Goal: Task Accomplishment & Management: Use online tool/utility

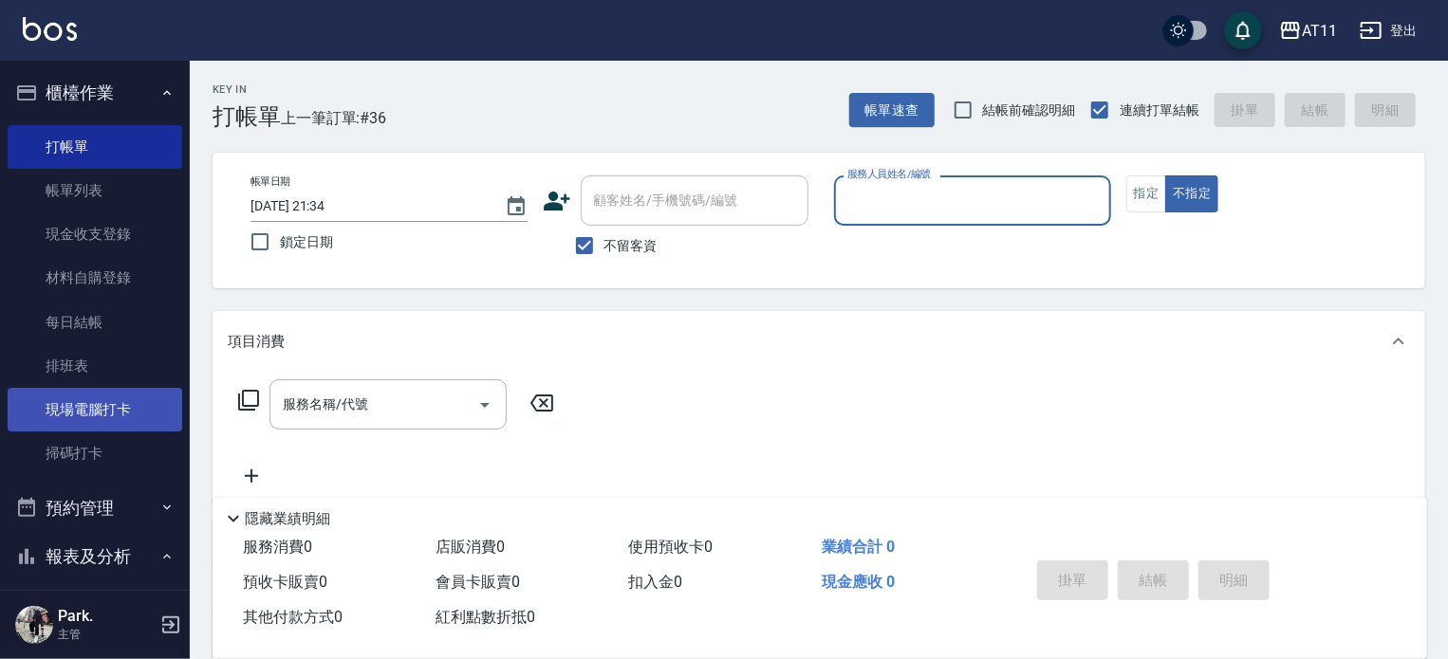
click at [107, 413] on link "現場電腦打卡" at bounding box center [95, 410] width 175 height 44
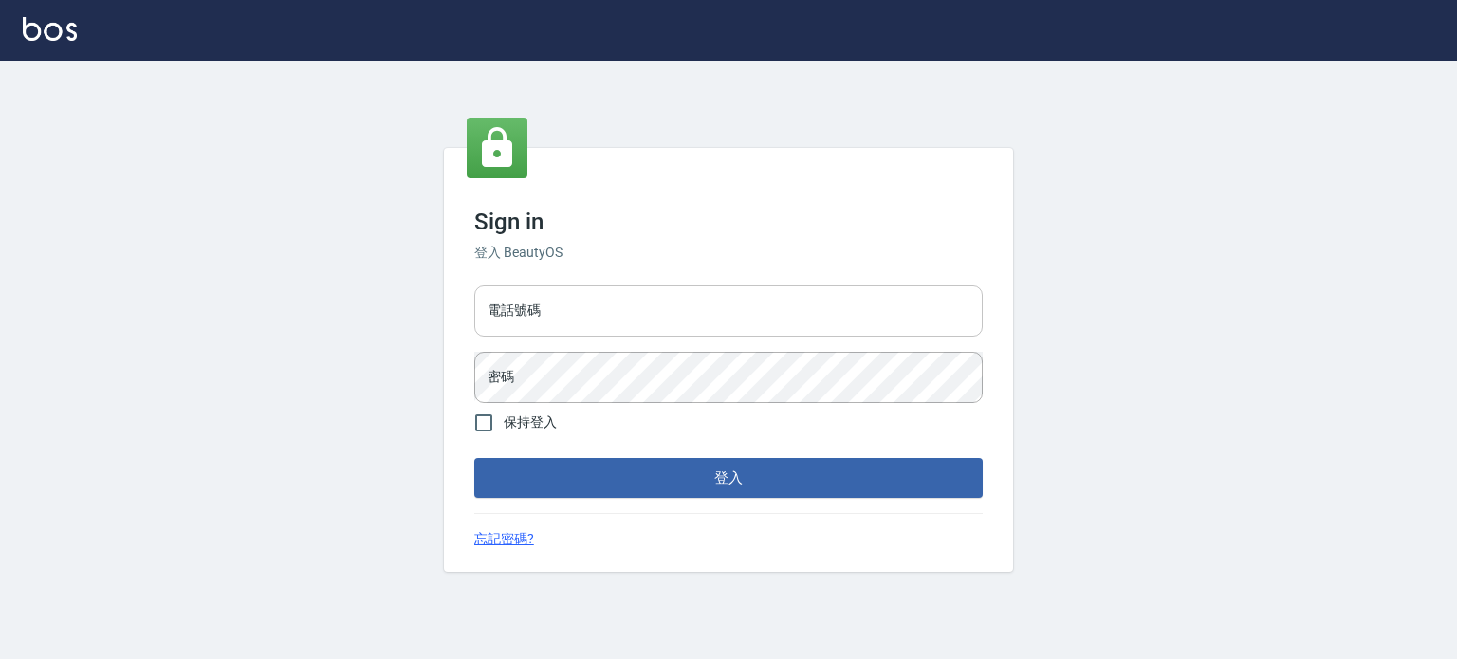
click at [514, 316] on input "電話號碼" at bounding box center [728, 311] width 509 height 51
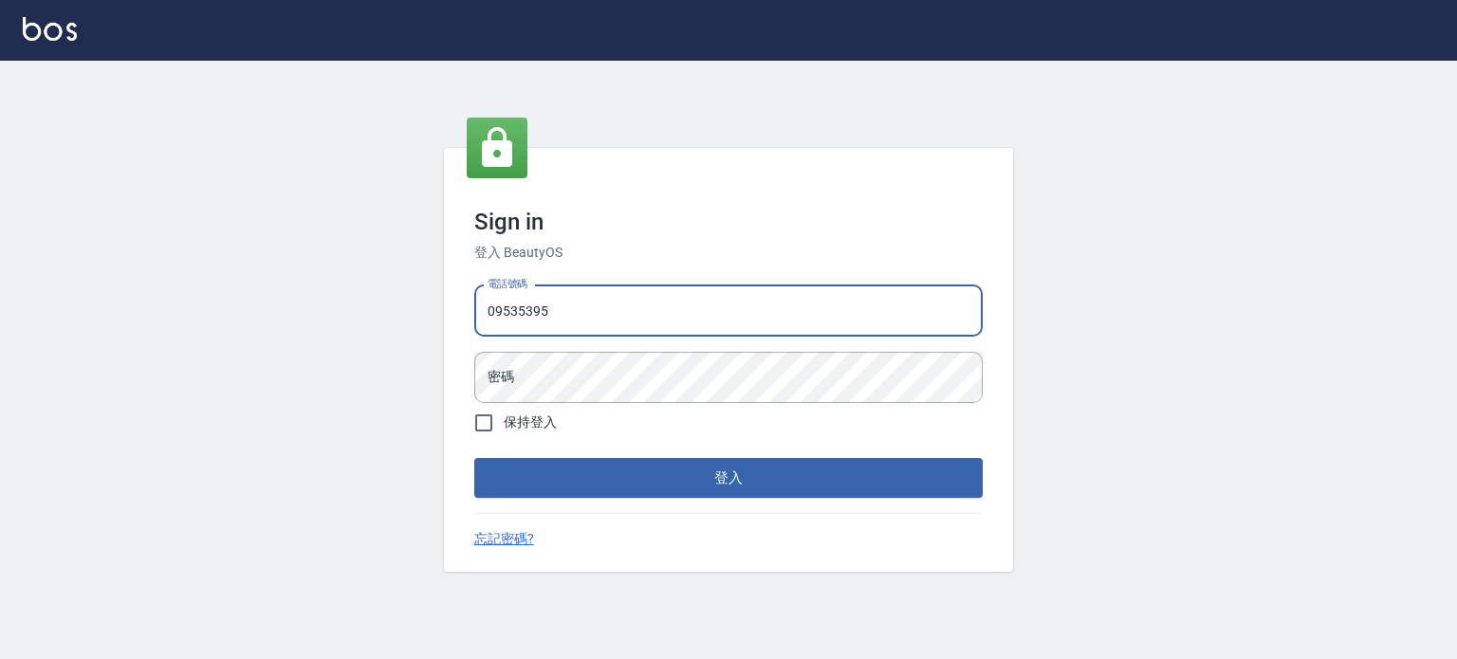
click at [474, 458] on button "登入" at bounding box center [728, 478] width 509 height 40
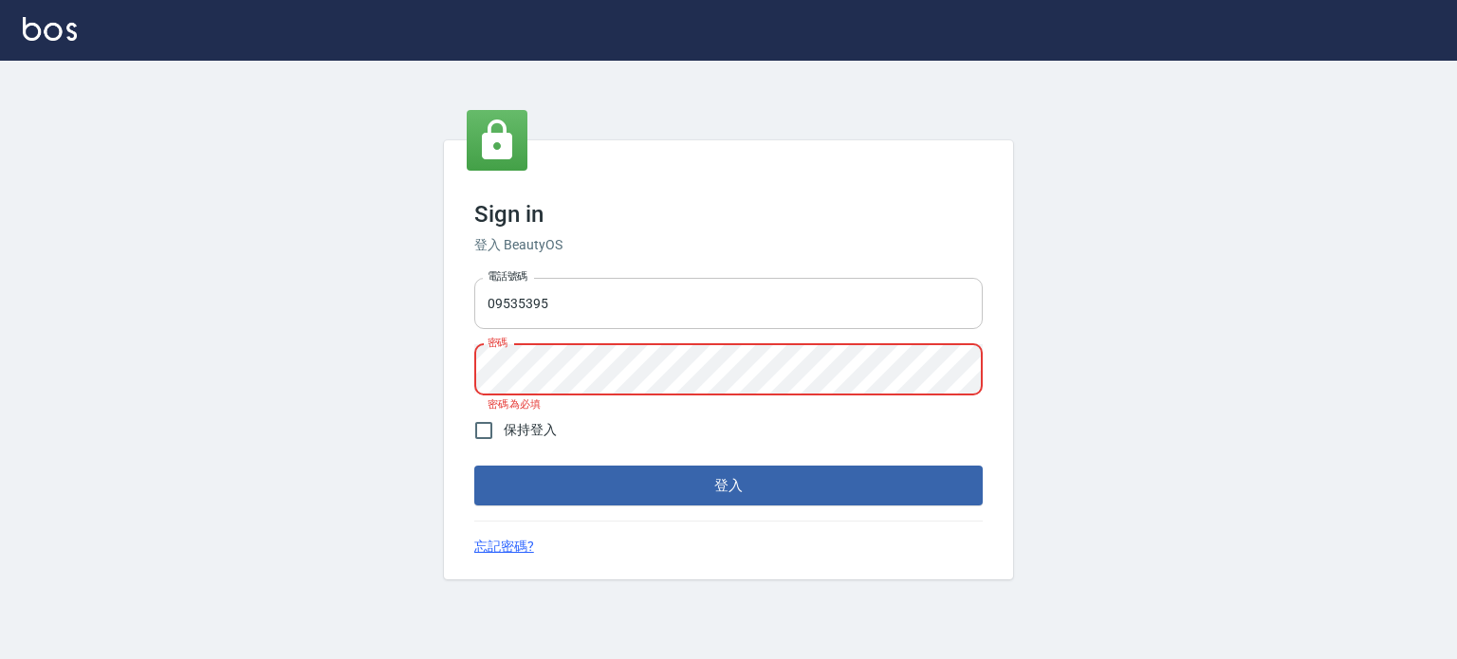
click at [570, 303] on input "09535395" at bounding box center [728, 303] width 509 height 51
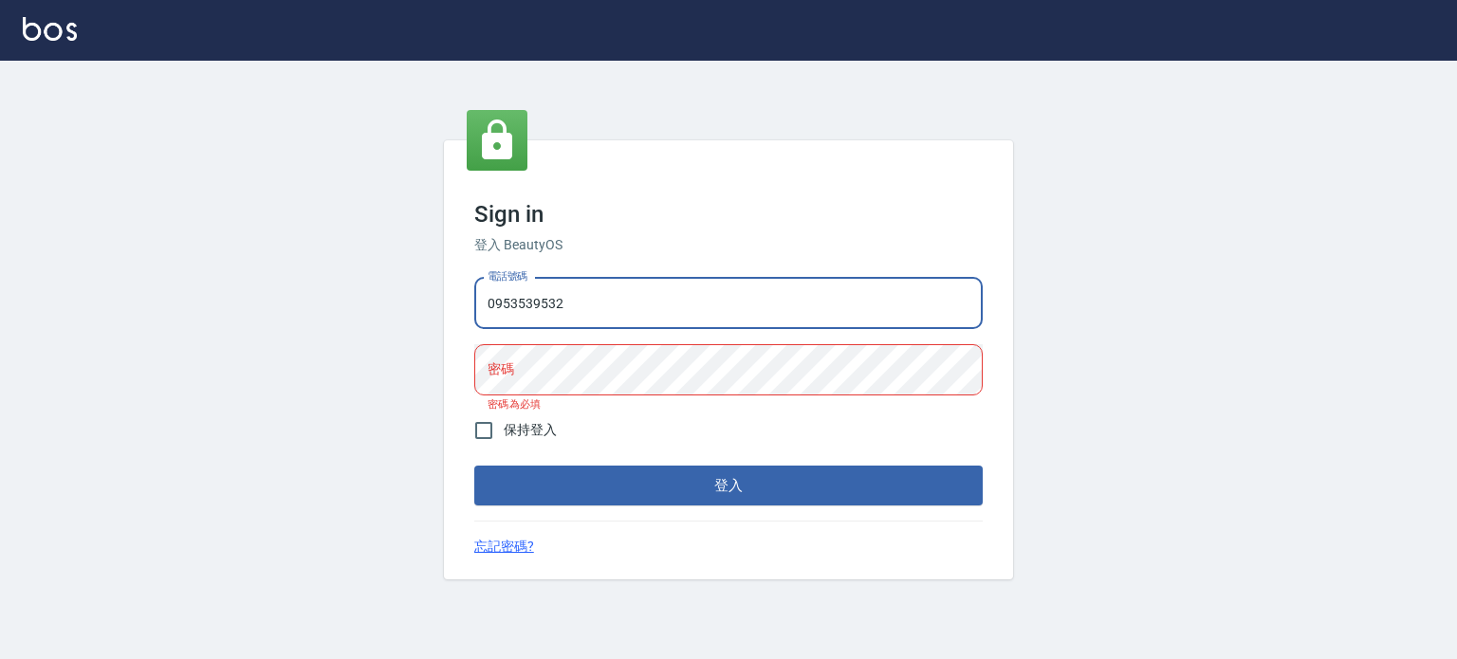
type input "0953539532"
click at [474, 466] on button "登入" at bounding box center [728, 486] width 509 height 40
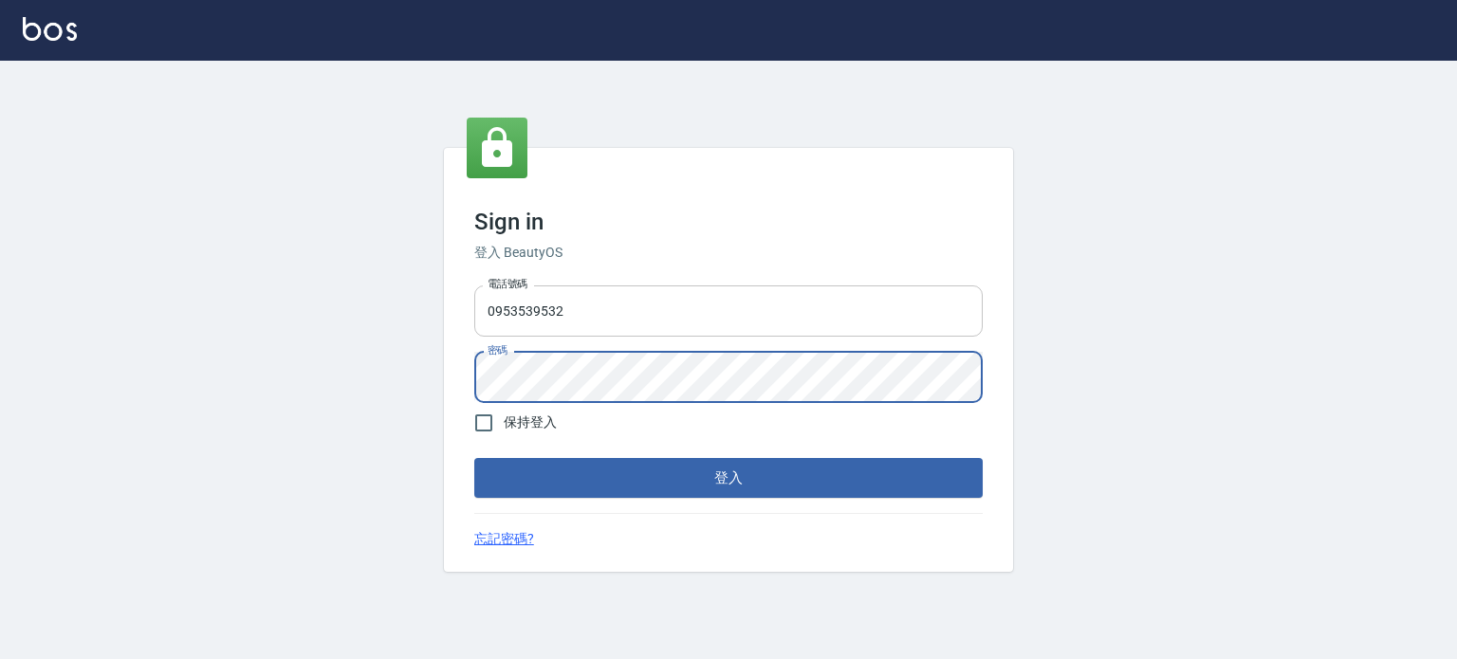
click at [474, 458] on button "登入" at bounding box center [728, 478] width 509 height 40
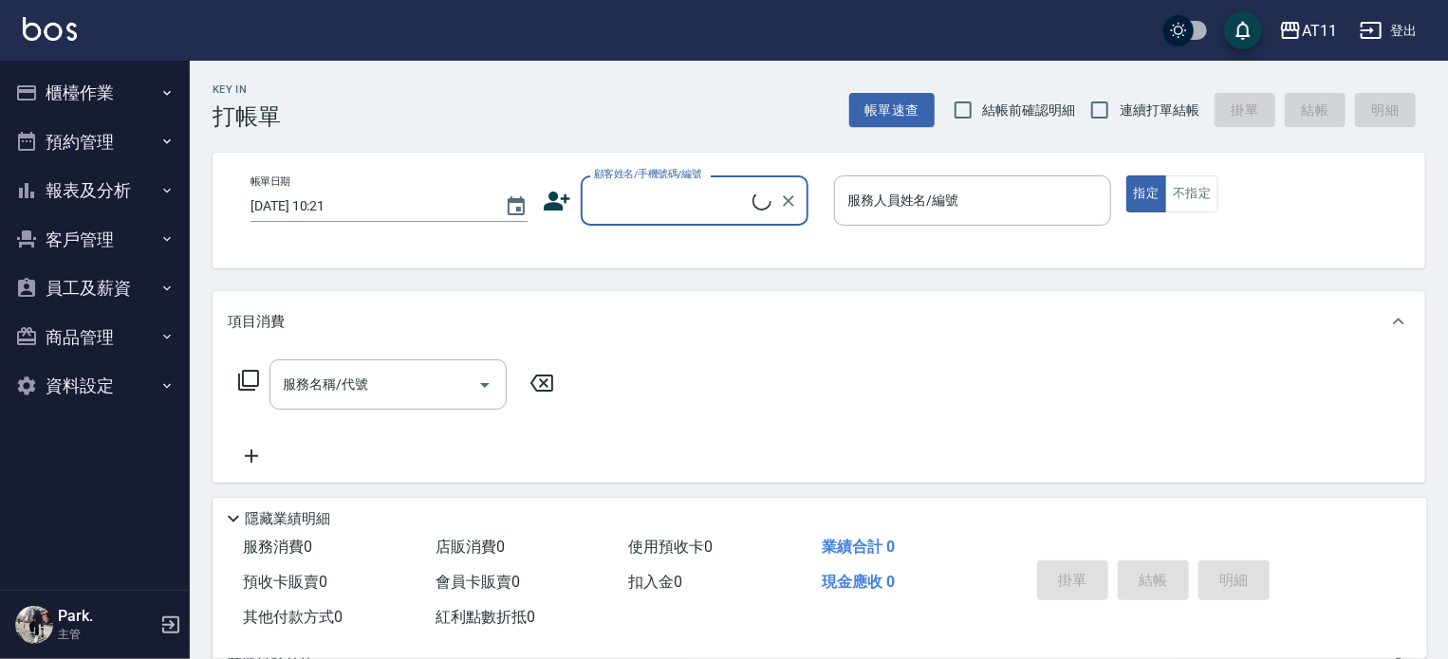
drag, startPoint x: 108, startPoint y: 95, endPoint x: 110, endPoint y: 105, distance: 10.6
click at [112, 100] on button "櫃檯作業" at bounding box center [95, 92] width 175 height 49
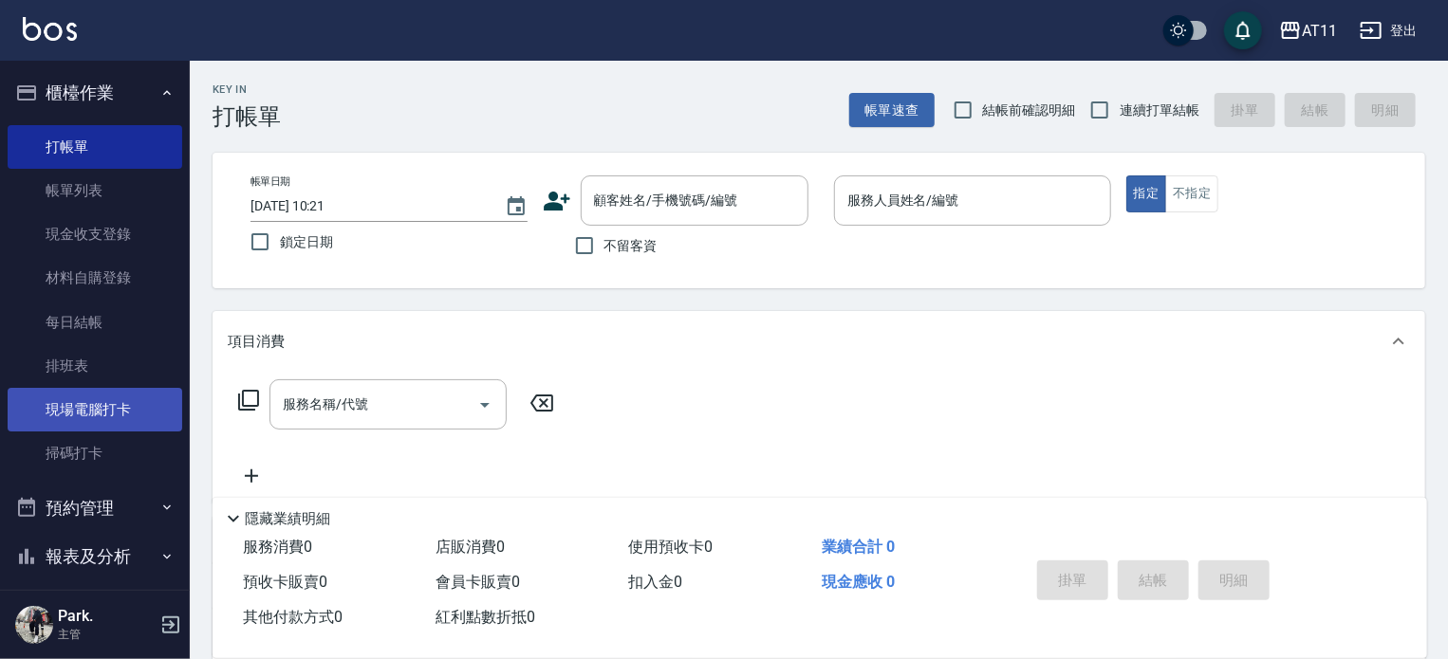
click at [136, 416] on link "現場電腦打卡" at bounding box center [95, 410] width 175 height 44
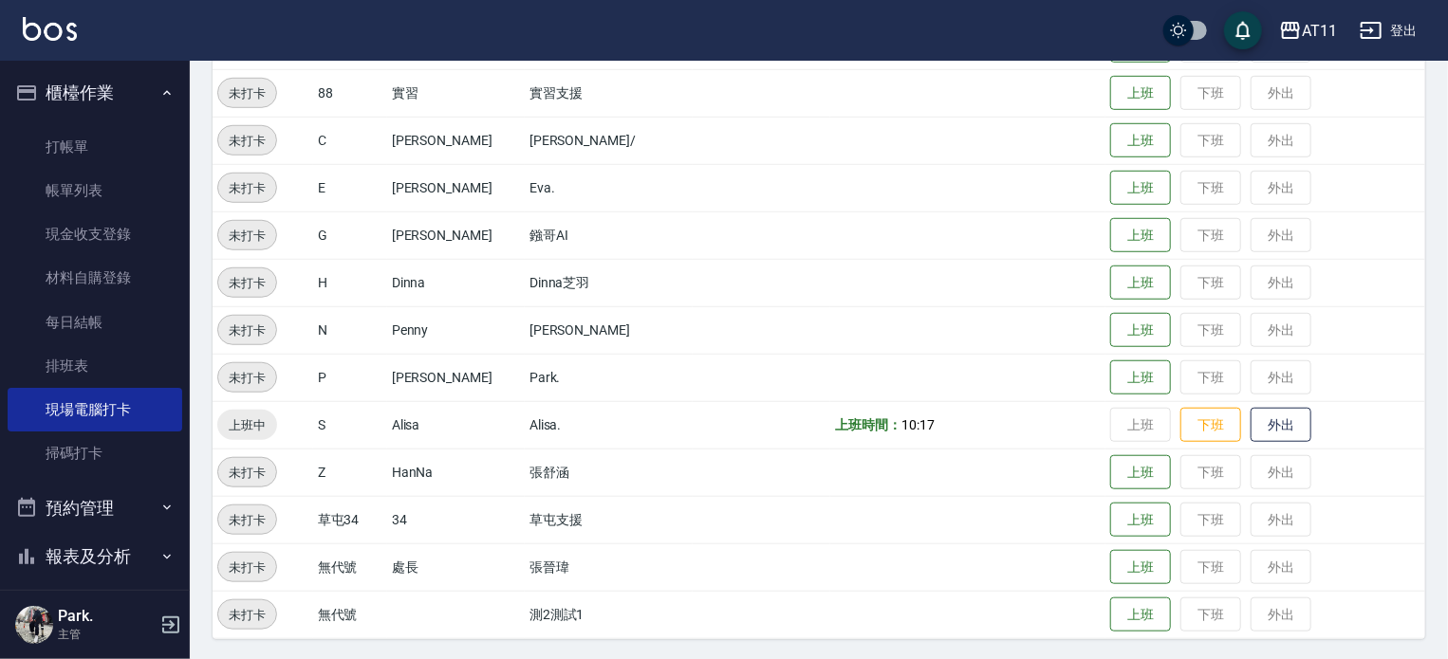
scroll to position [619, 0]
click at [1120, 374] on button "上班" at bounding box center [1140, 376] width 61 height 33
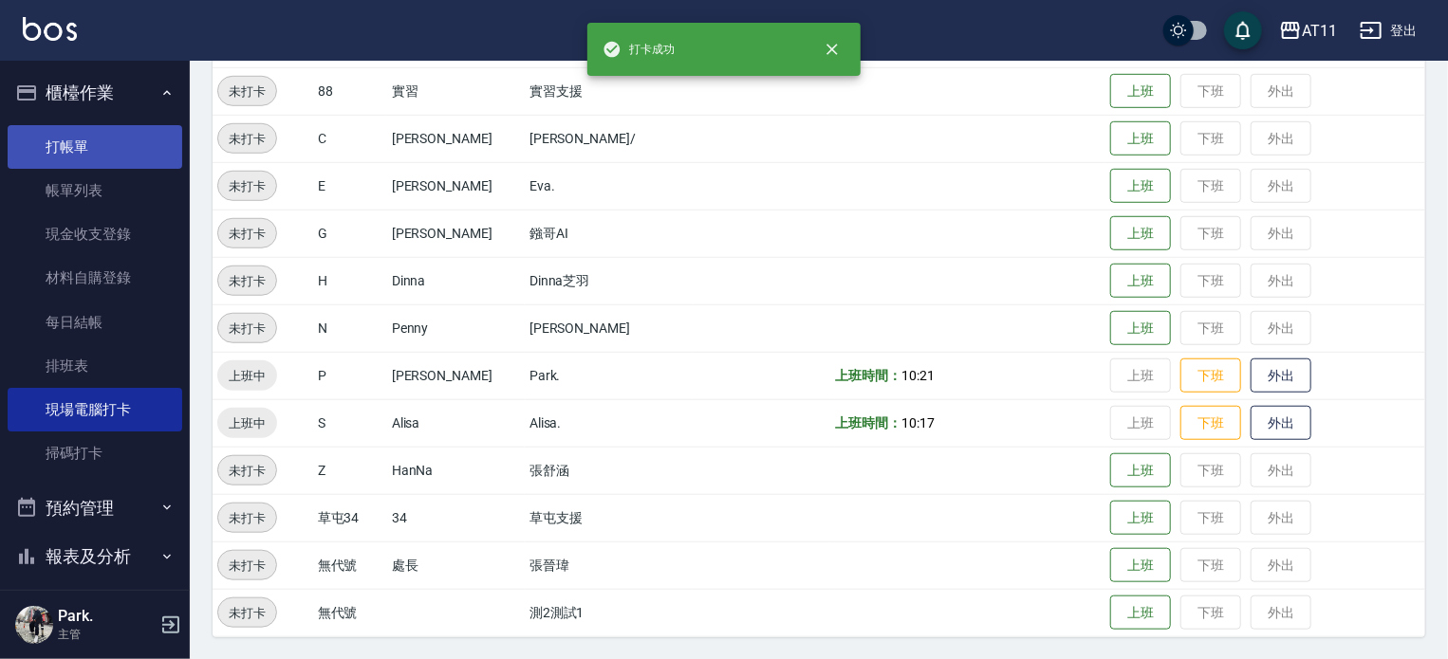
click at [85, 145] on link "打帳單" at bounding box center [95, 147] width 175 height 44
